Goal: Task Accomplishment & Management: Complete application form

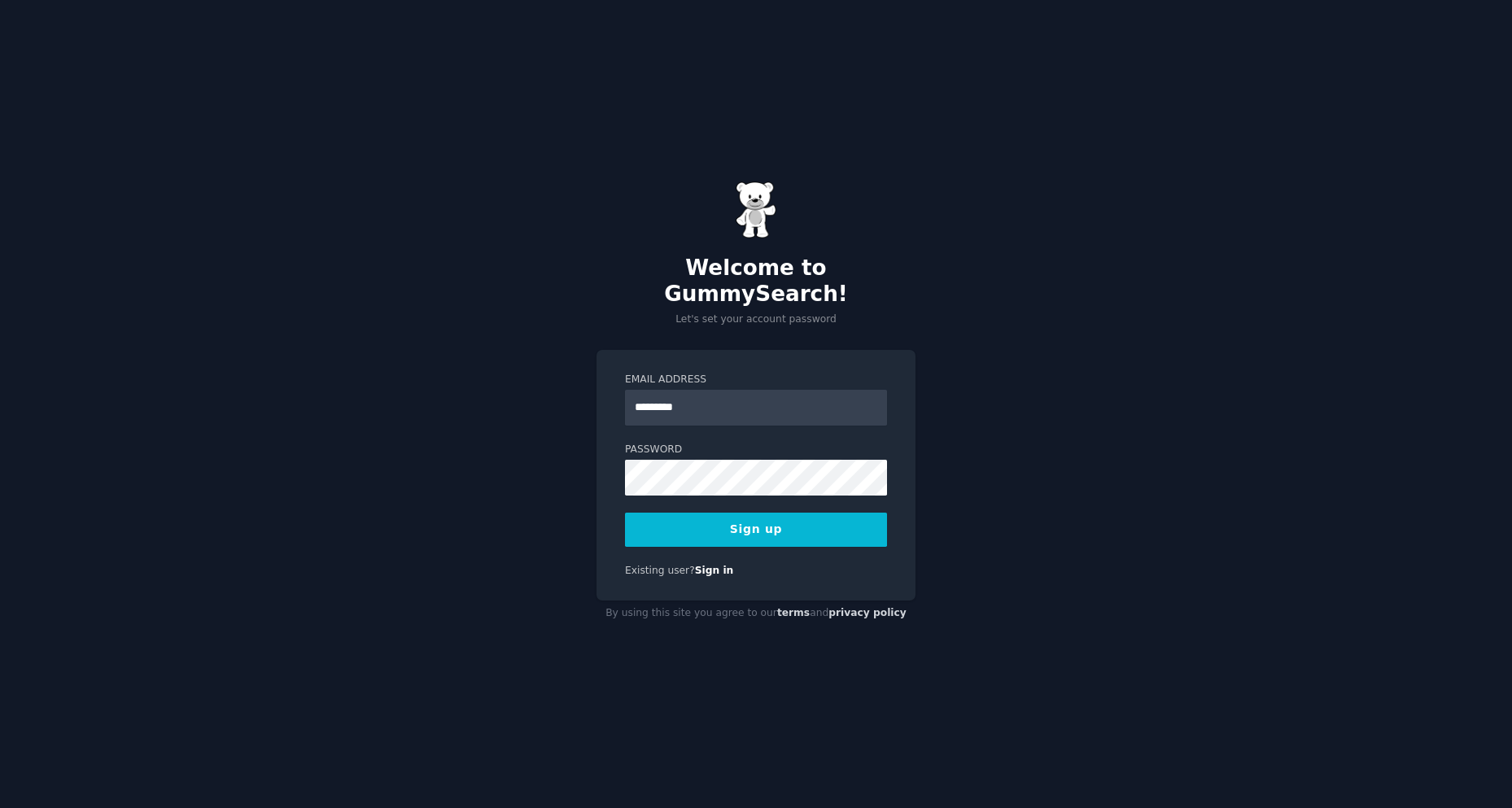
type input "**********"
click at [767, 516] on button "Sign up" at bounding box center [756, 529] width 262 height 34
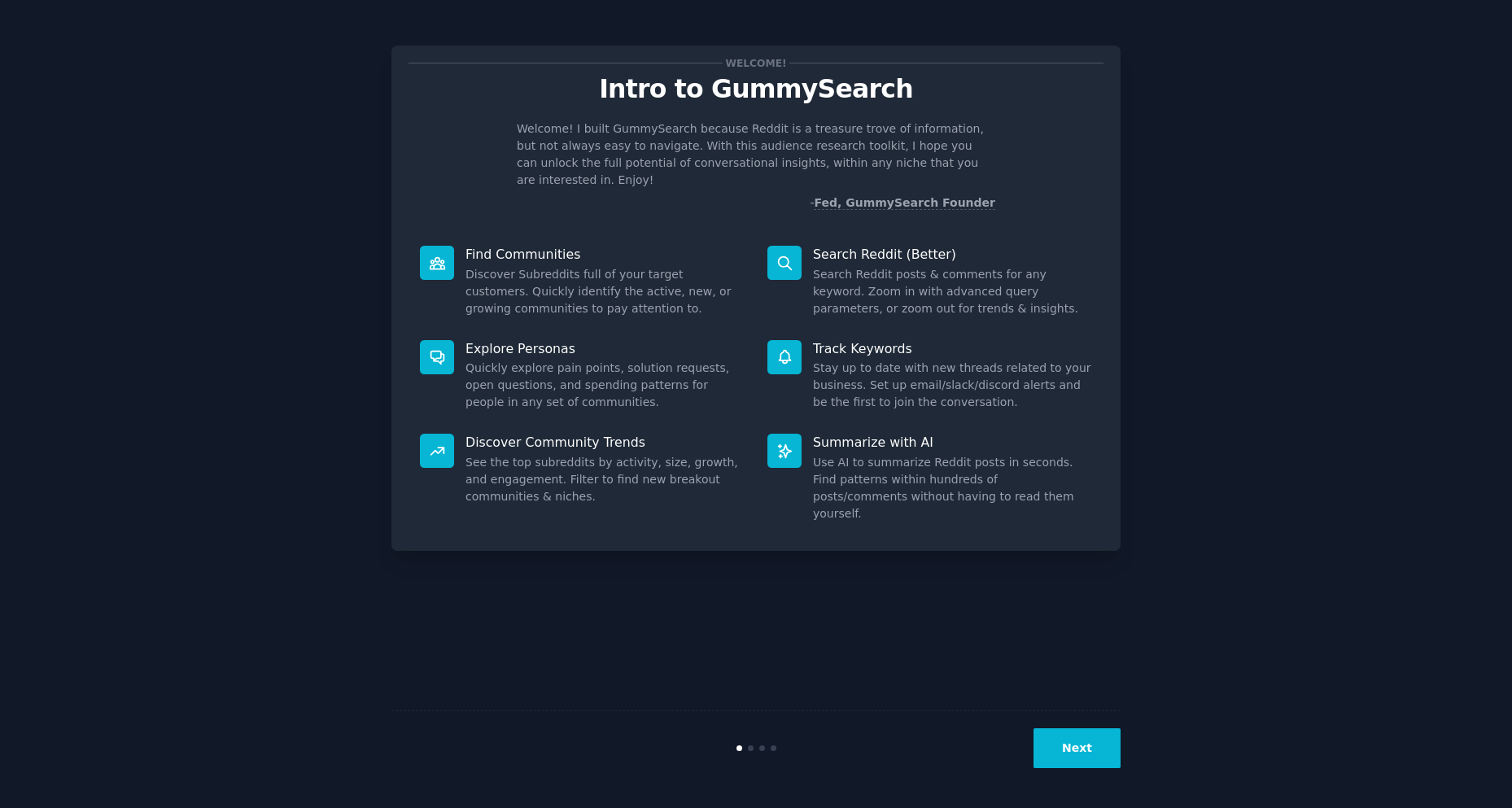
click at [1072, 748] on button "Next" at bounding box center [1077, 748] width 87 height 40
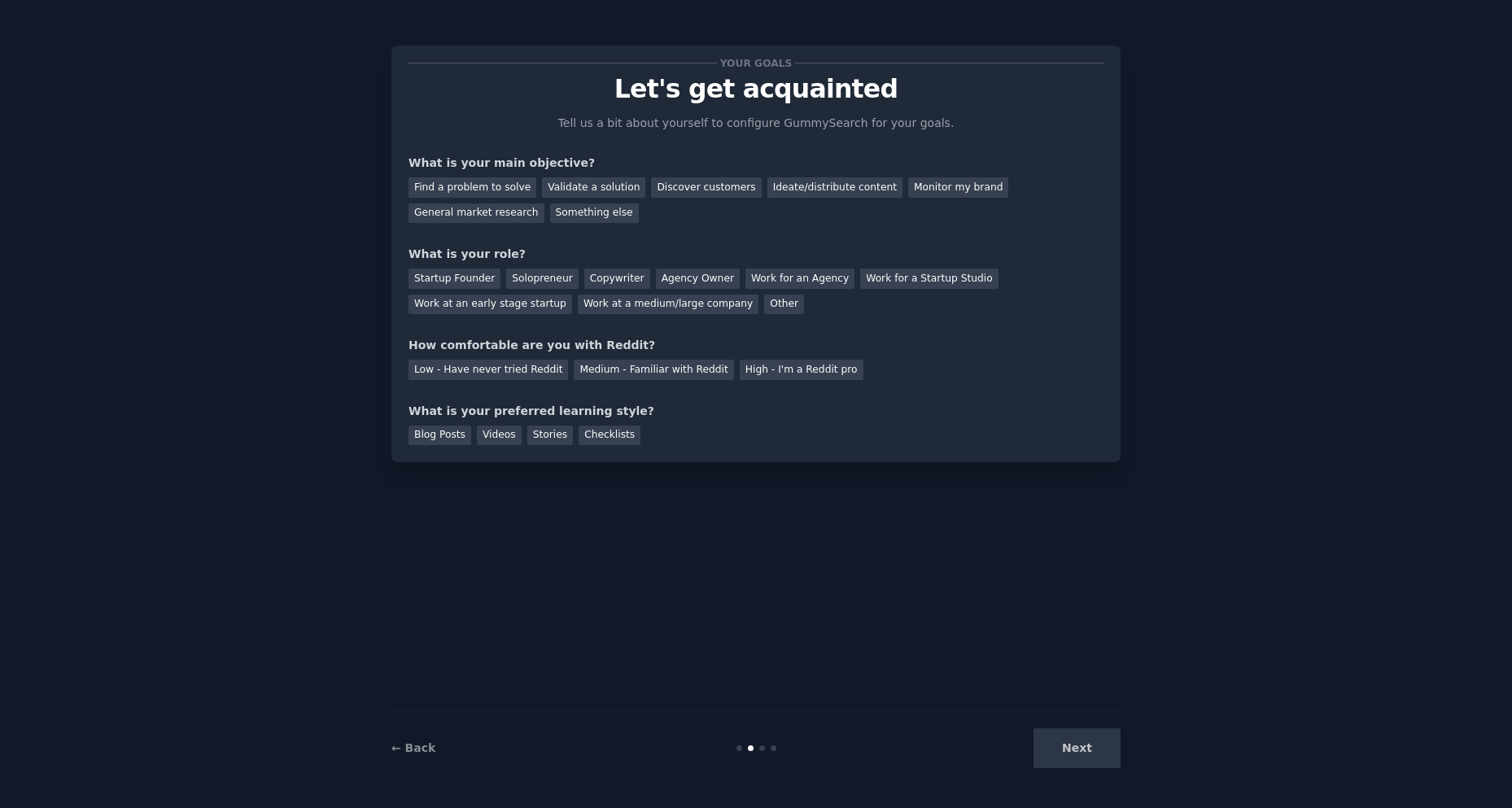
click at [1071, 747] on div "Next" at bounding box center [999, 748] width 243 height 40
click at [799, 189] on div "Ideate/distribute content" at bounding box center [835, 188] width 135 height 21
click at [572, 294] on div "Work at an early stage startup" at bounding box center [490, 305] width 164 height 21
click at [666, 367] on div "Medium - Familiar with Reddit" at bounding box center [653, 370] width 159 height 21
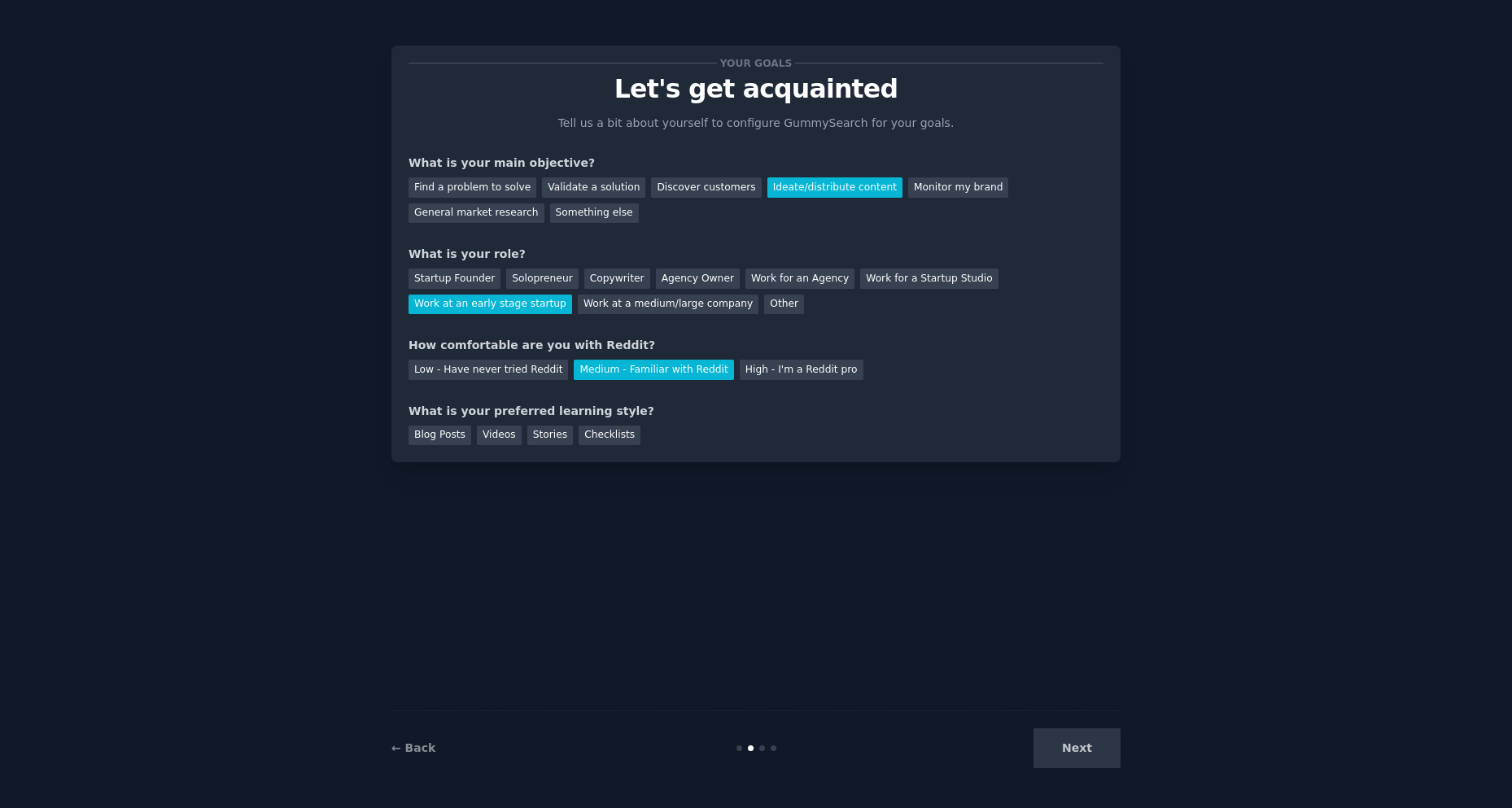
click at [1092, 754] on div "Next" at bounding box center [999, 748] width 243 height 40
click at [434, 439] on div "Blog Posts" at bounding box center [440, 436] width 62 height 21
click at [544, 436] on div "Stories" at bounding box center [550, 436] width 46 height 21
click at [429, 436] on div "Blog Posts" at bounding box center [440, 436] width 62 height 21
click at [1066, 741] on button "Next" at bounding box center [1077, 748] width 87 height 40
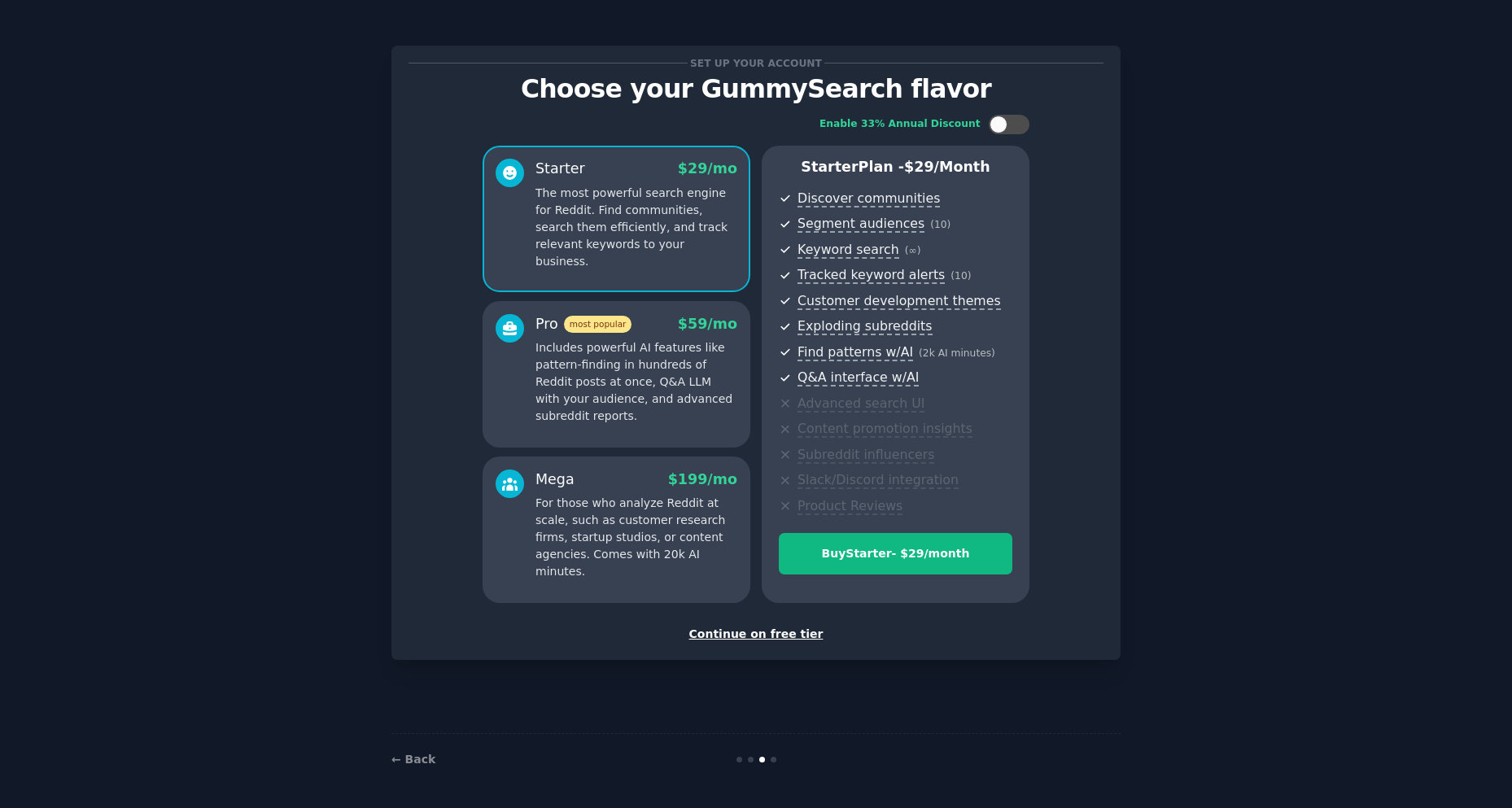
click at [770, 634] on div "Continue on free tier" at bounding box center [756, 634] width 695 height 17
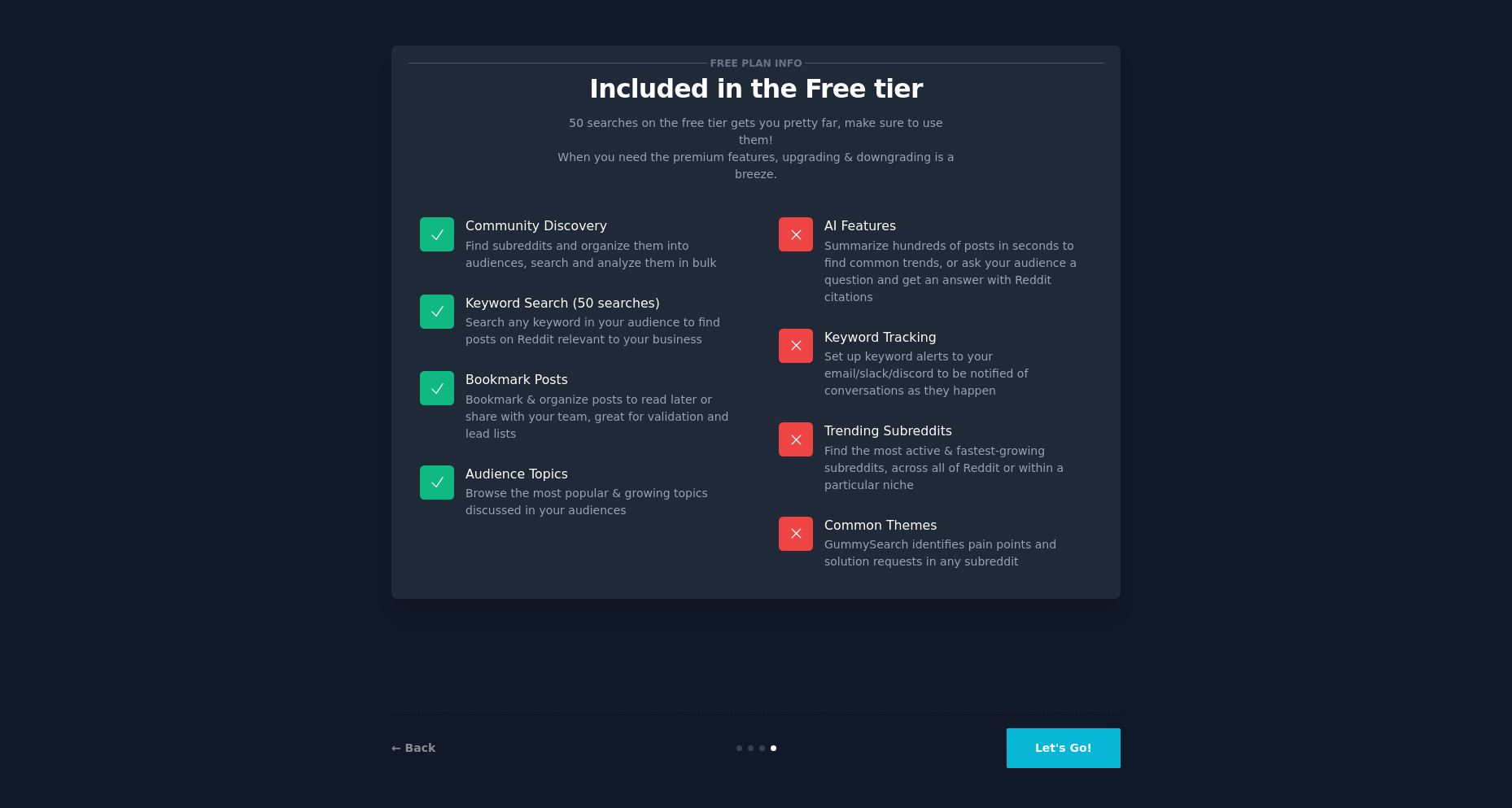
click at [1090, 751] on button "Let's Go!" at bounding box center [1064, 748] width 114 height 40
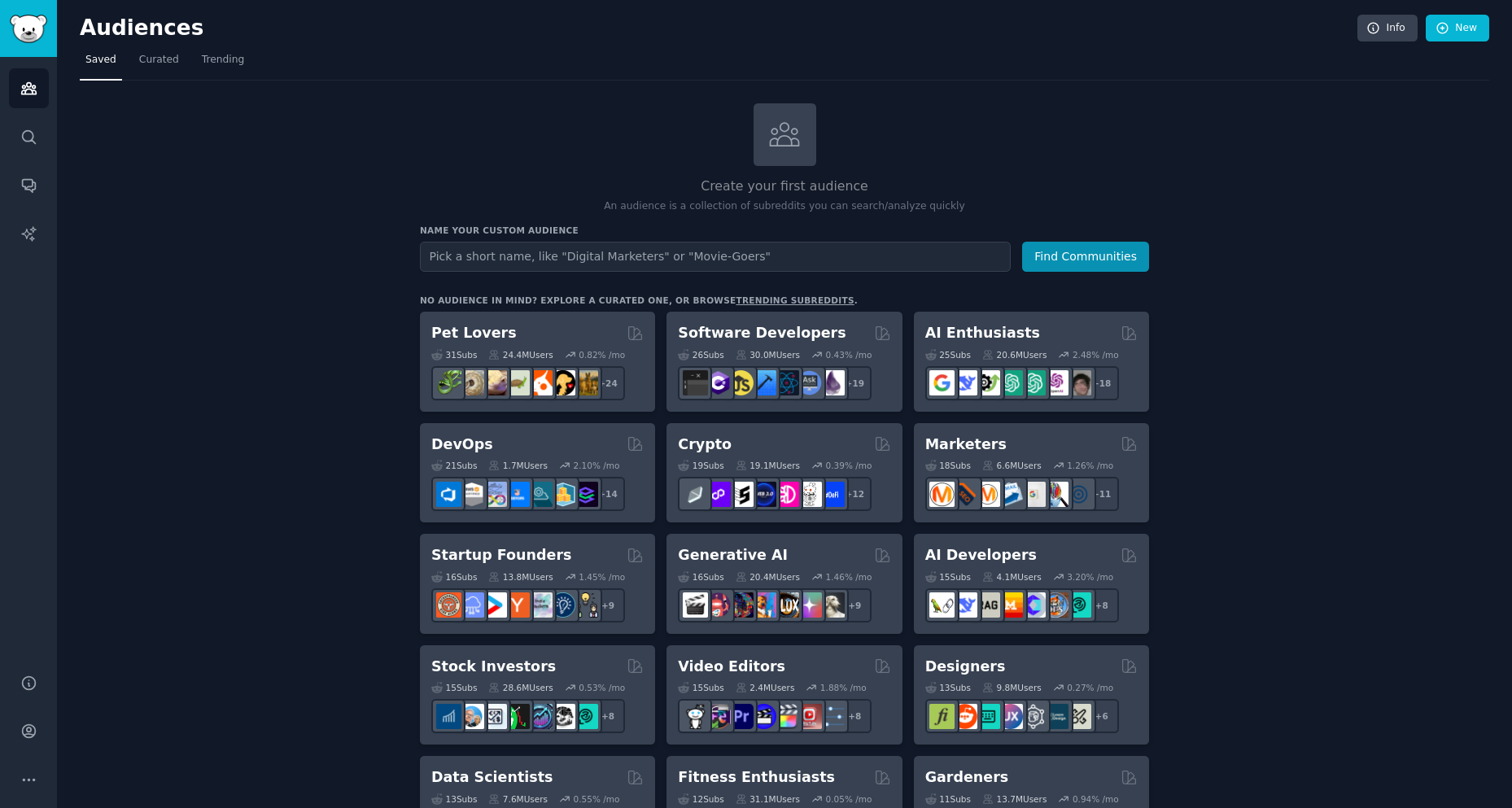
click at [540, 257] on input "text" at bounding box center [715, 256] width 591 height 30
